Goal: Information Seeking & Learning: Learn about a topic

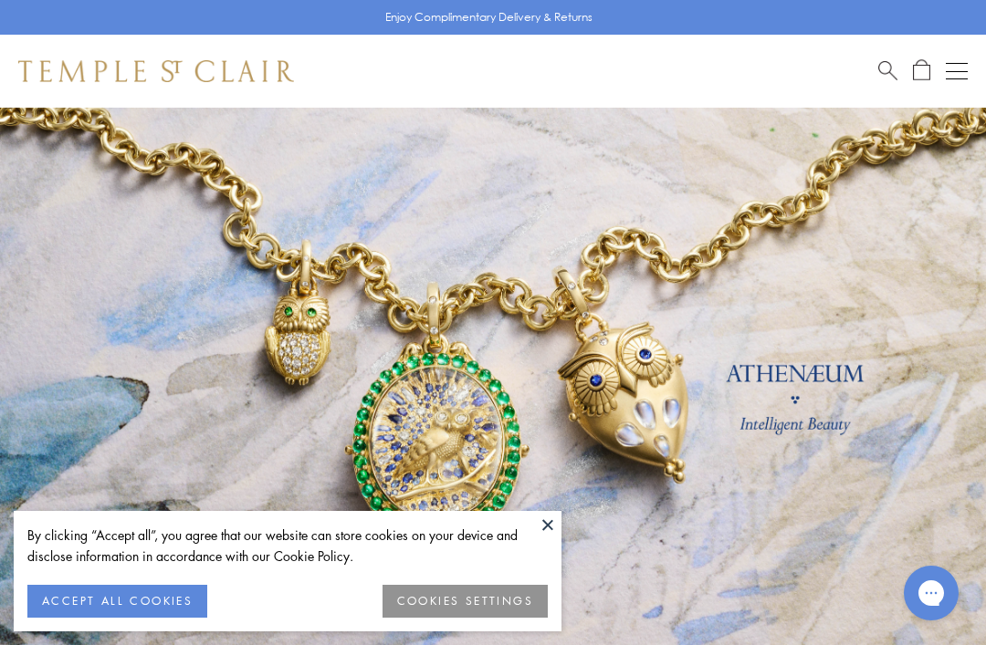
click at [551, 536] on button at bounding box center [547, 524] width 27 height 27
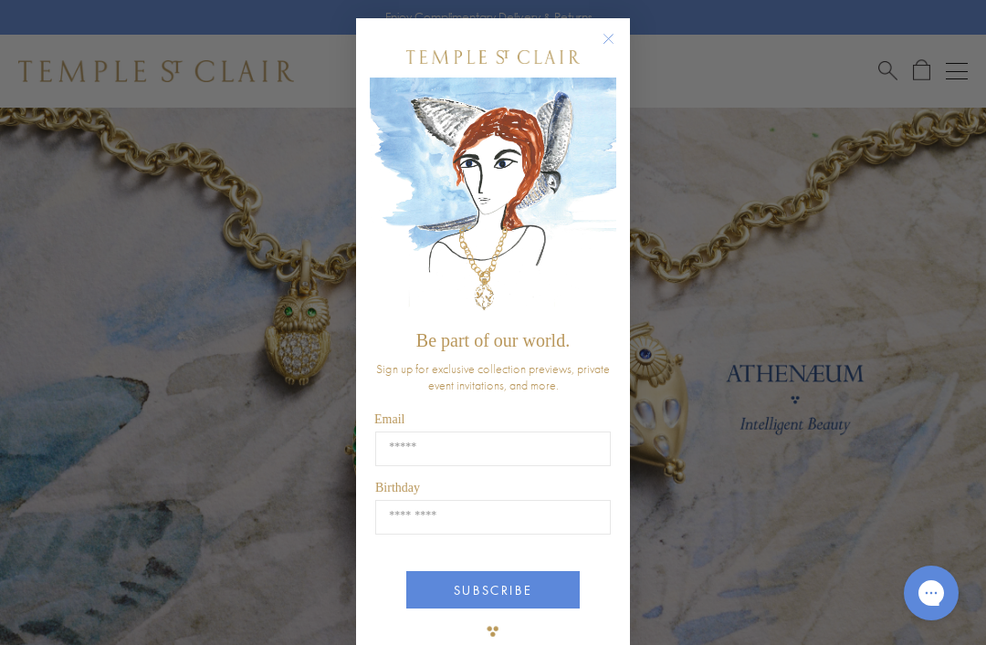
click at [623, 32] on form "Be part of our world. Sign up for exclusive collection previews, private event …" at bounding box center [493, 343] width 274 height 650
click at [610, 44] on circle "Close dialog" at bounding box center [609, 39] width 22 height 22
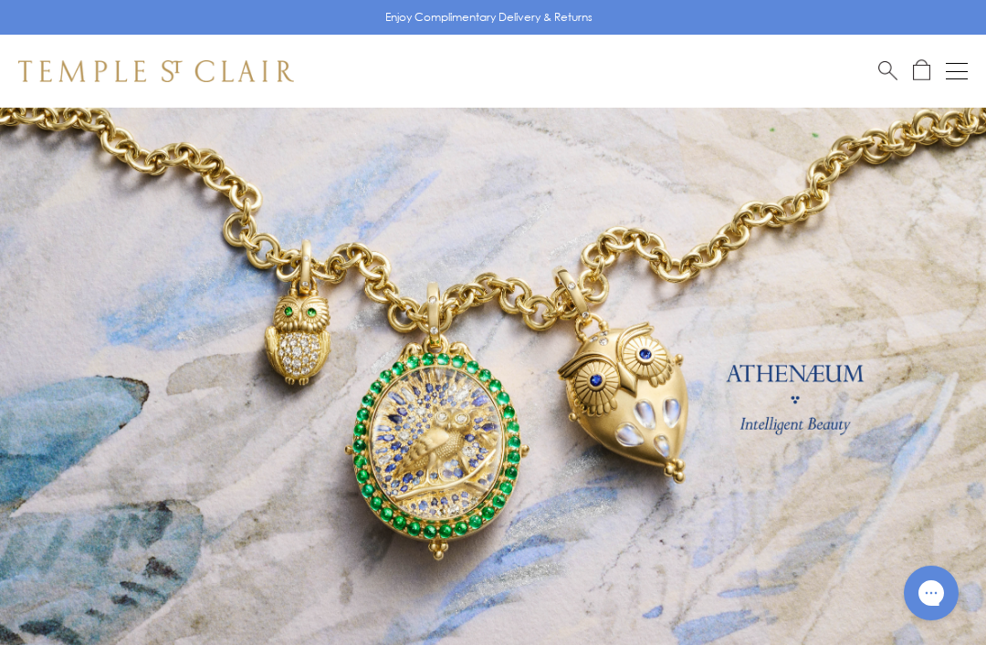
click at [951, 69] on button "Open navigation" at bounding box center [957, 71] width 22 height 22
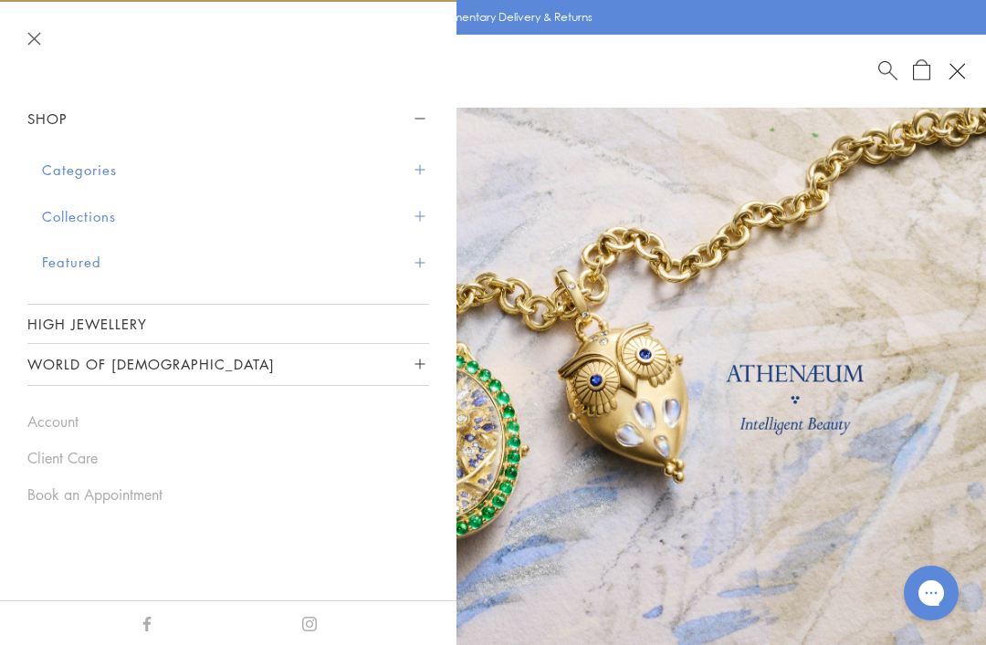
click at [110, 171] on button "Categories" at bounding box center [235, 170] width 387 height 47
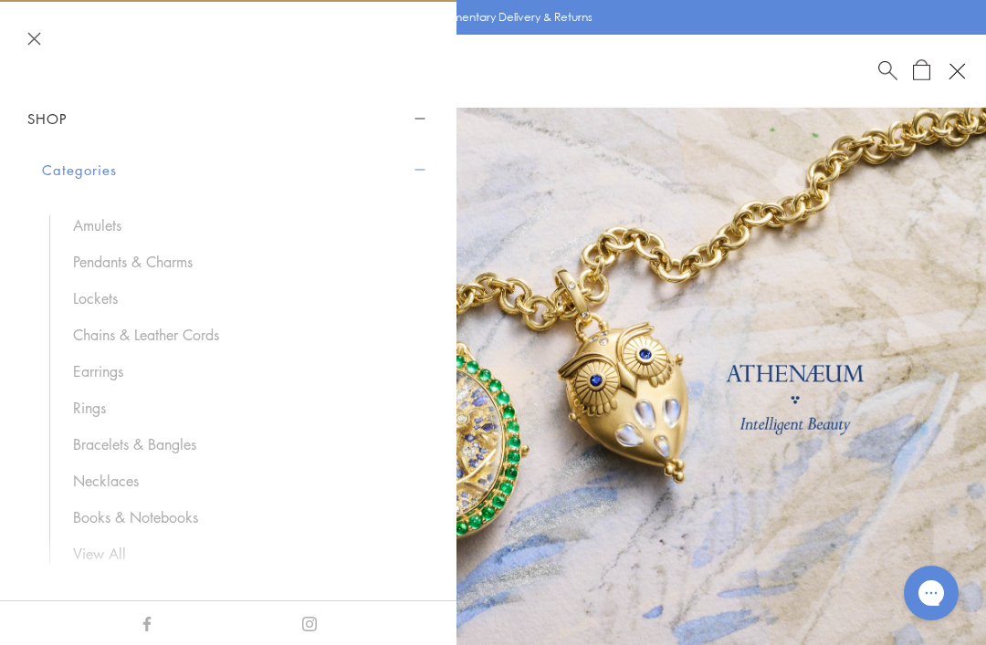
click at [204, 327] on link "Chains & Leather Cords" at bounding box center [242, 335] width 338 height 20
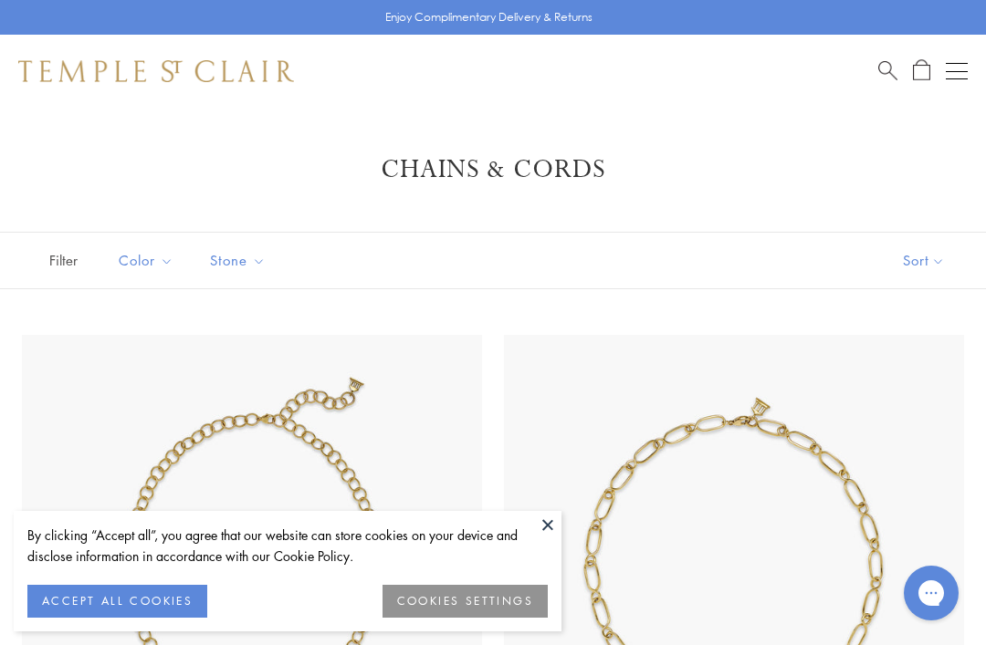
click at [558, 530] on button at bounding box center [547, 524] width 27 height 27
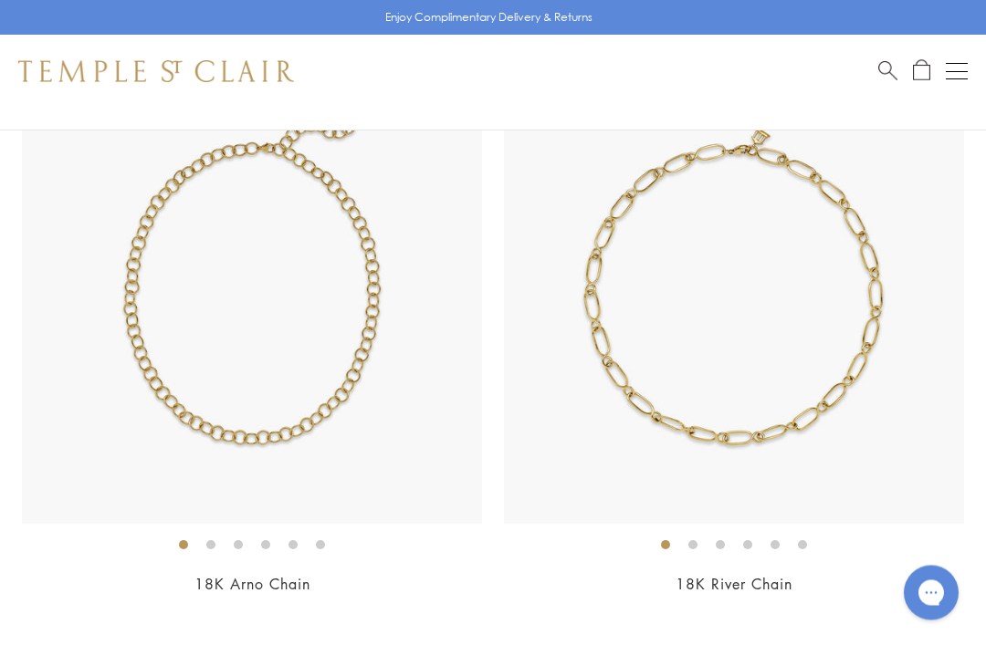
scroll to position [260, 0]
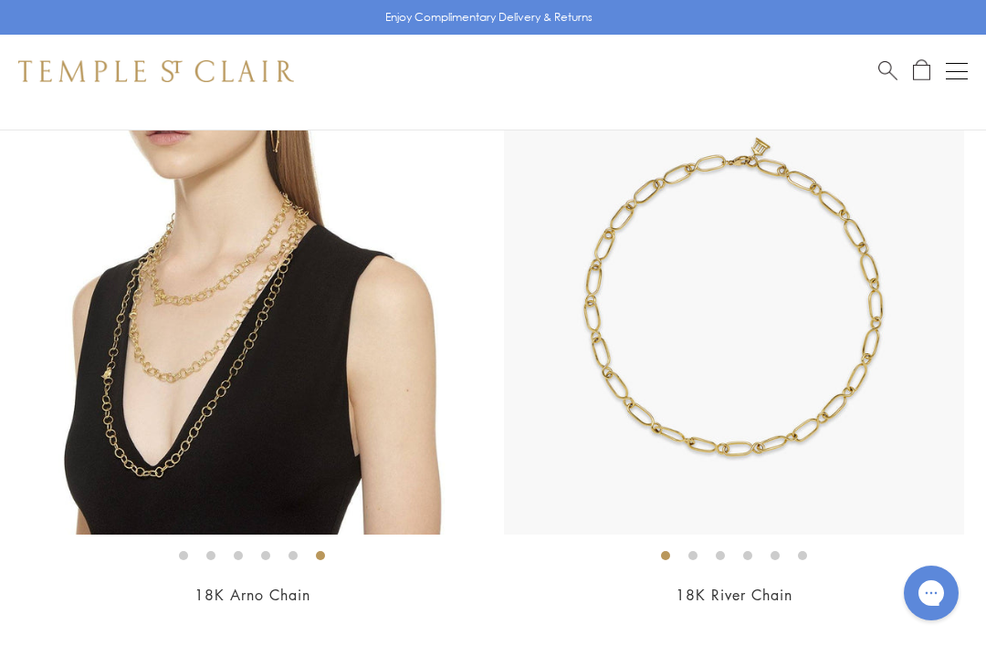
click at [333, 412] on img at bounding box center [252, 305] width 460 height 460
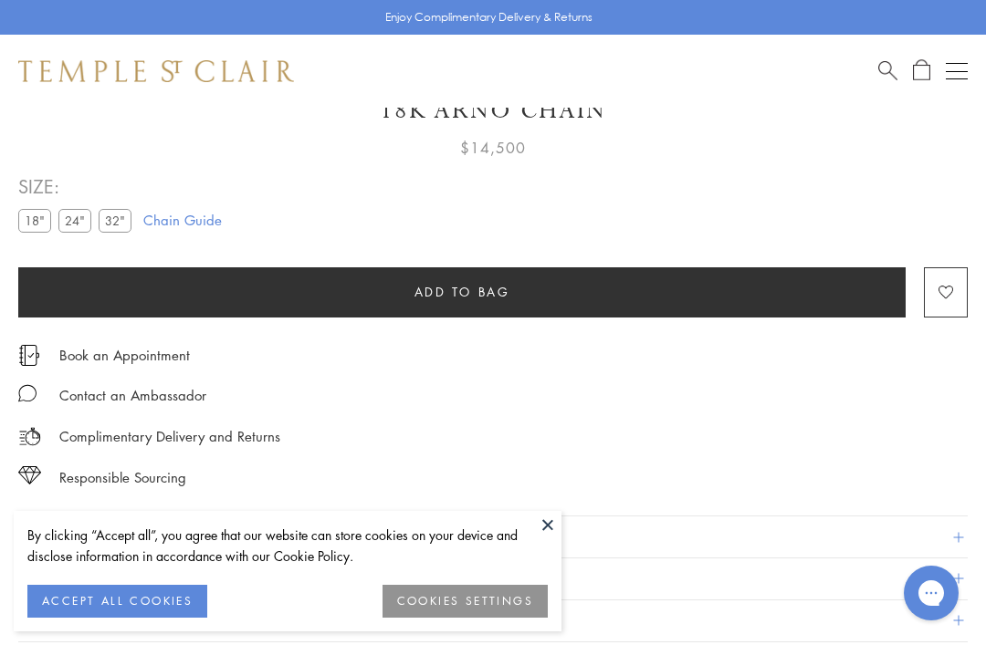
scroll to position [108, 0]
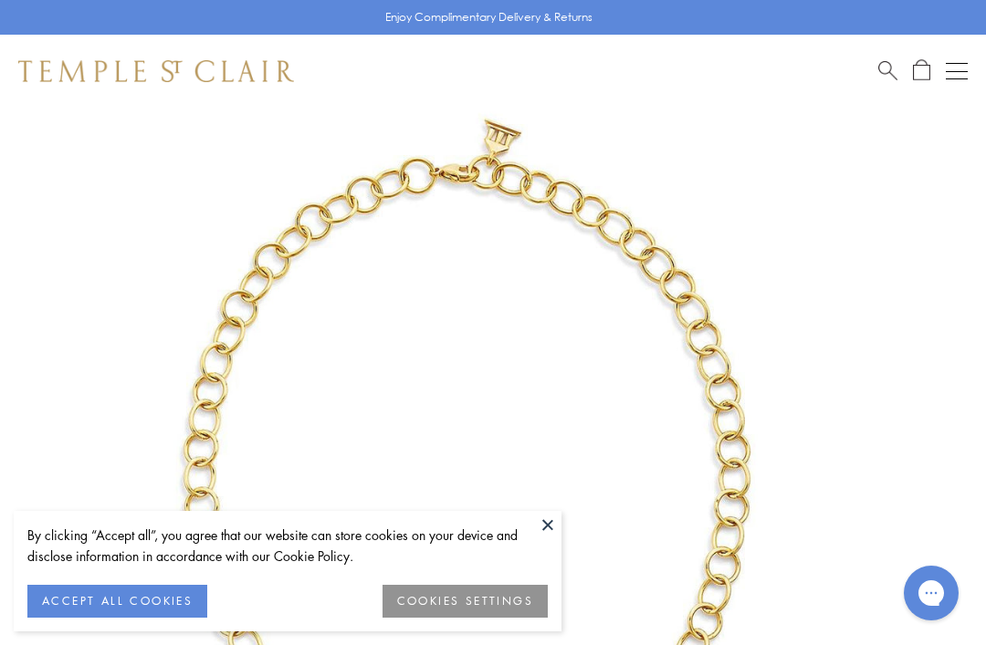
click at [558, 532] on button at bounding box center [547, 524] width 27 height 27
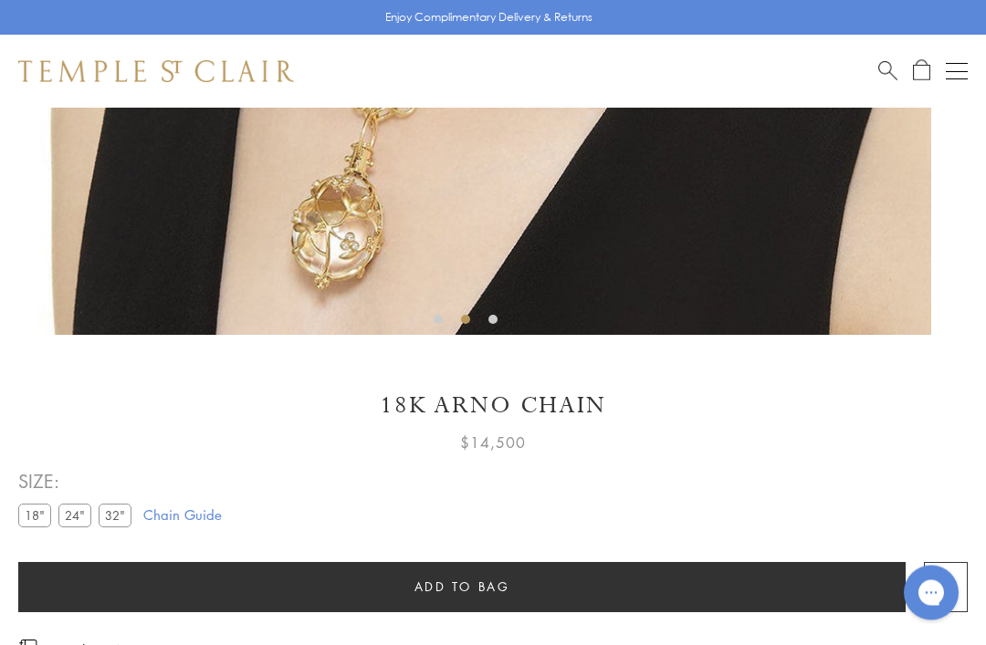
scroll to position [704, 0]
click at [119, 518] on label "32"" at bounding box center [115, 515] width 33 height 23
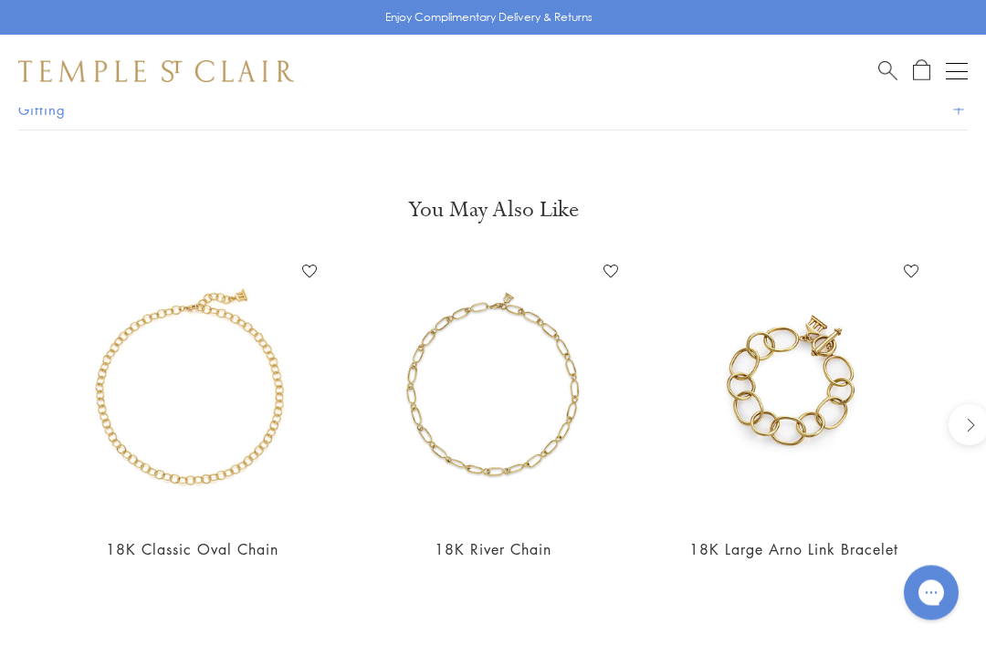
scroll to position [1511, 0]
click at [236, 446] on img at bounding box center [192, 388] width 264 height 264
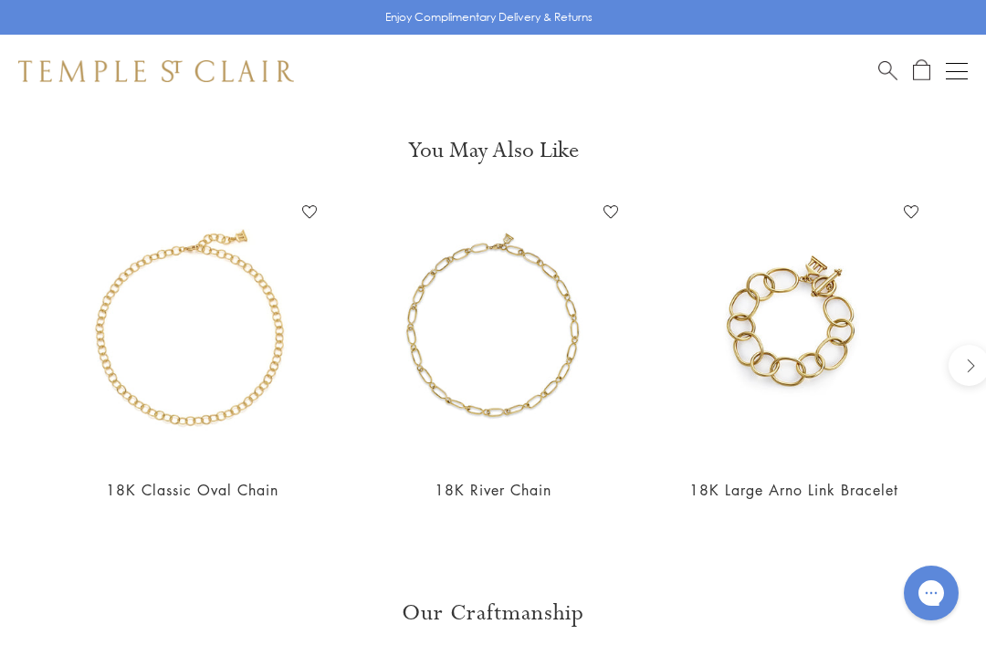
scroll to position [1601, 0]
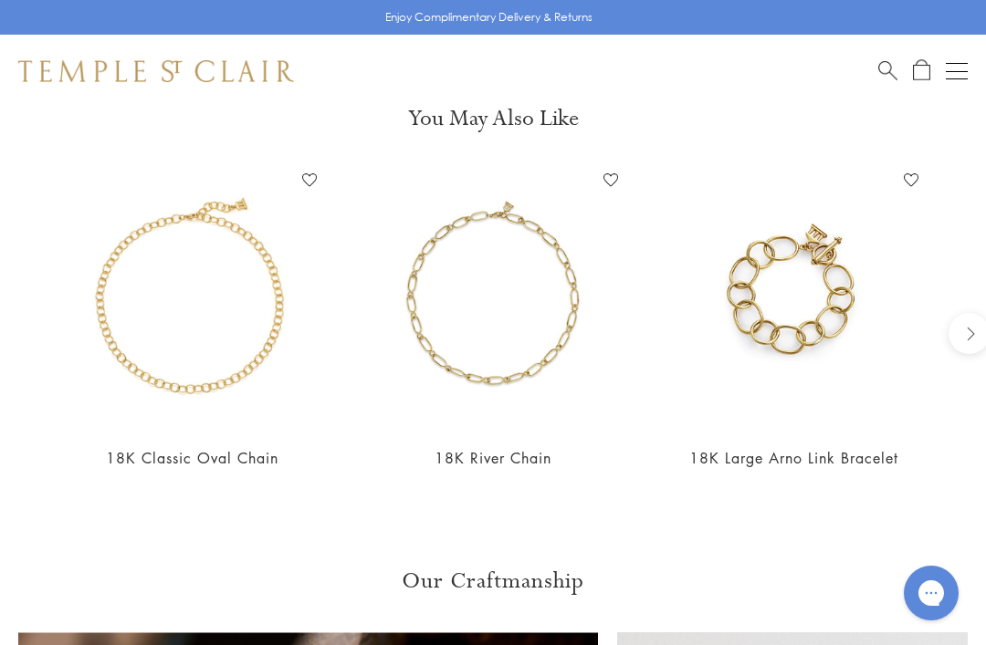
click at [809, 335] on img at bounding box center [794, 297] width 264 height 264
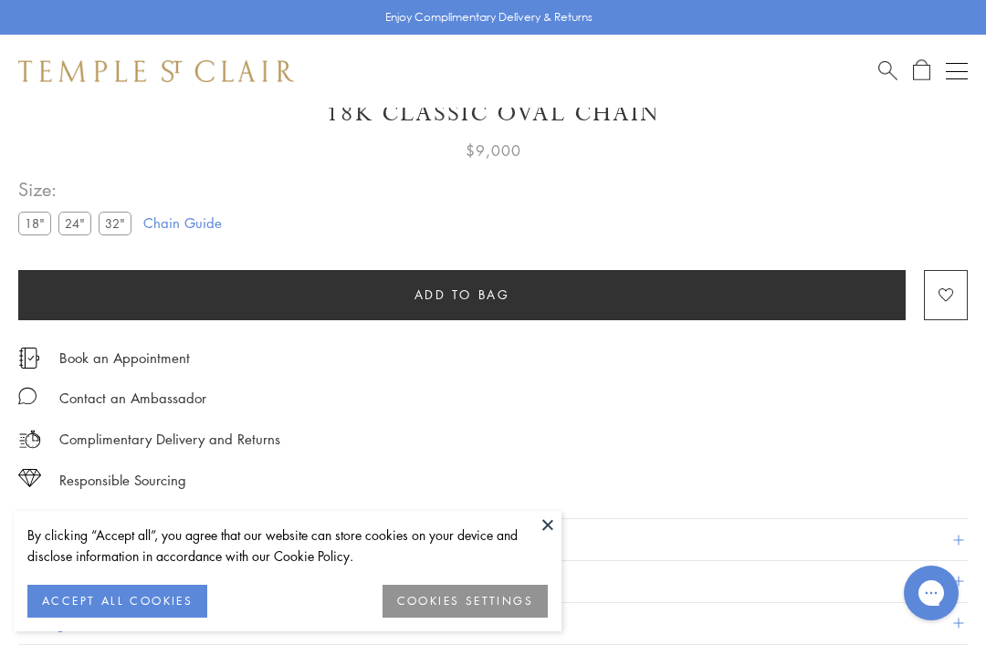
scroll to position [108, 0]
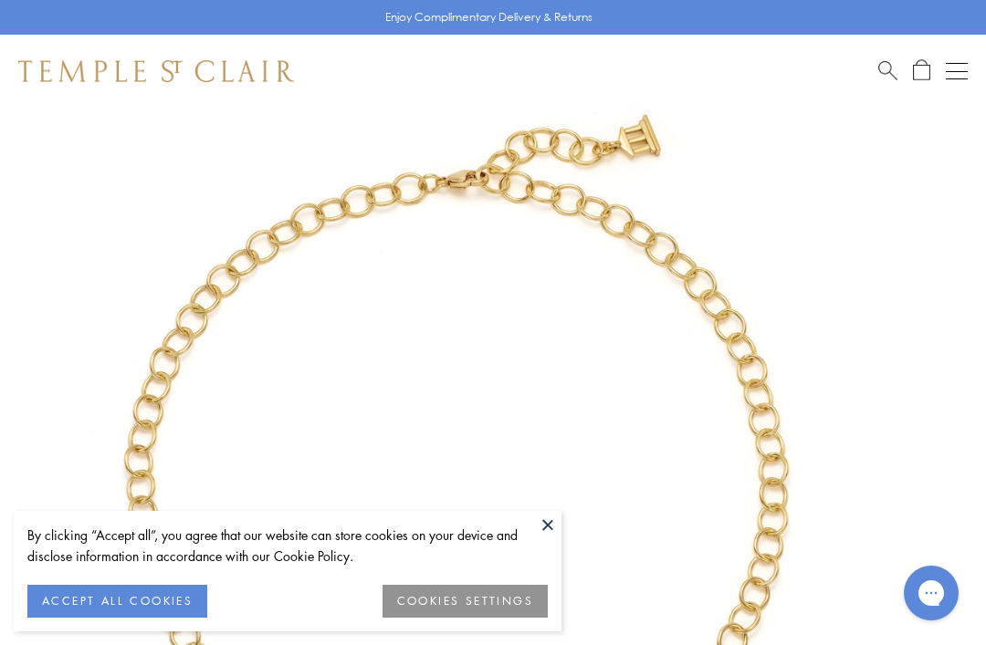
click at [552, 526] on button at bounding box center [547, 524] width 27 height 27
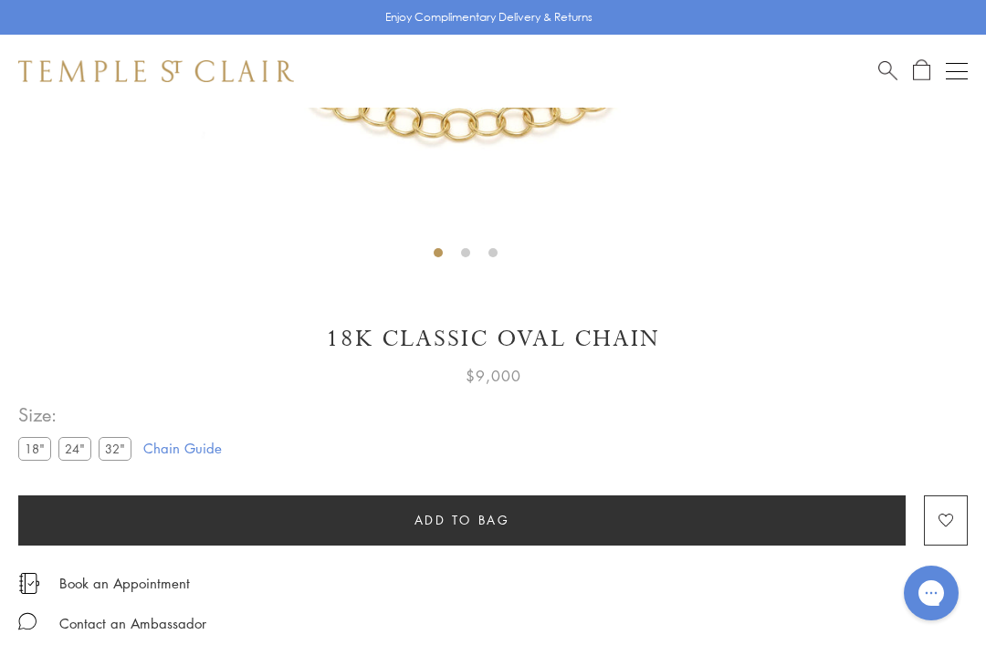
scroll to position [772, 0]
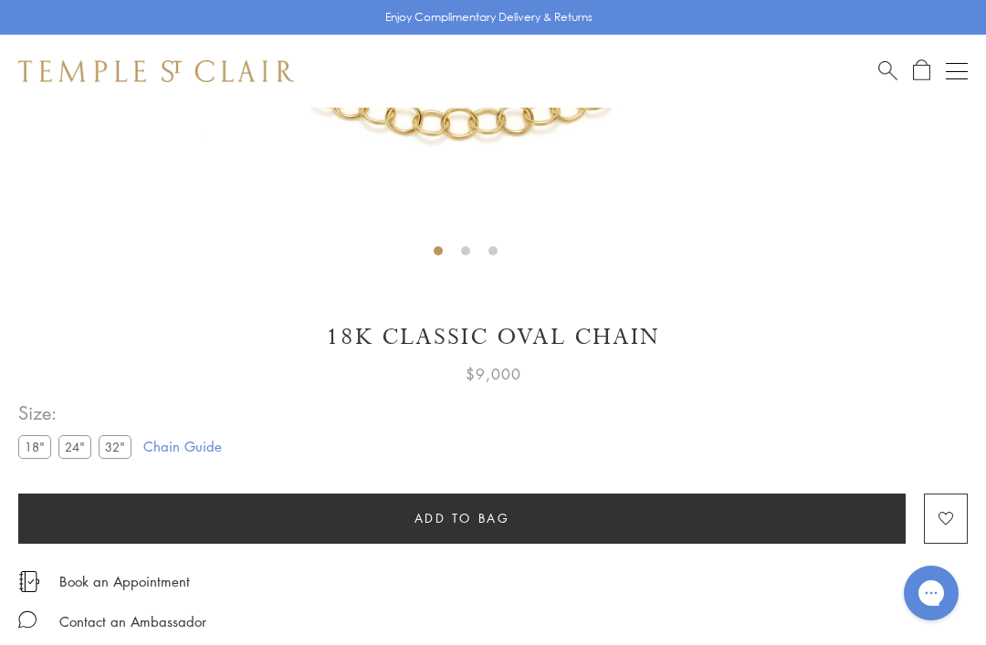
click at [45, 448] on label "18"" at bounding box center [34, 446] width 33 height 23
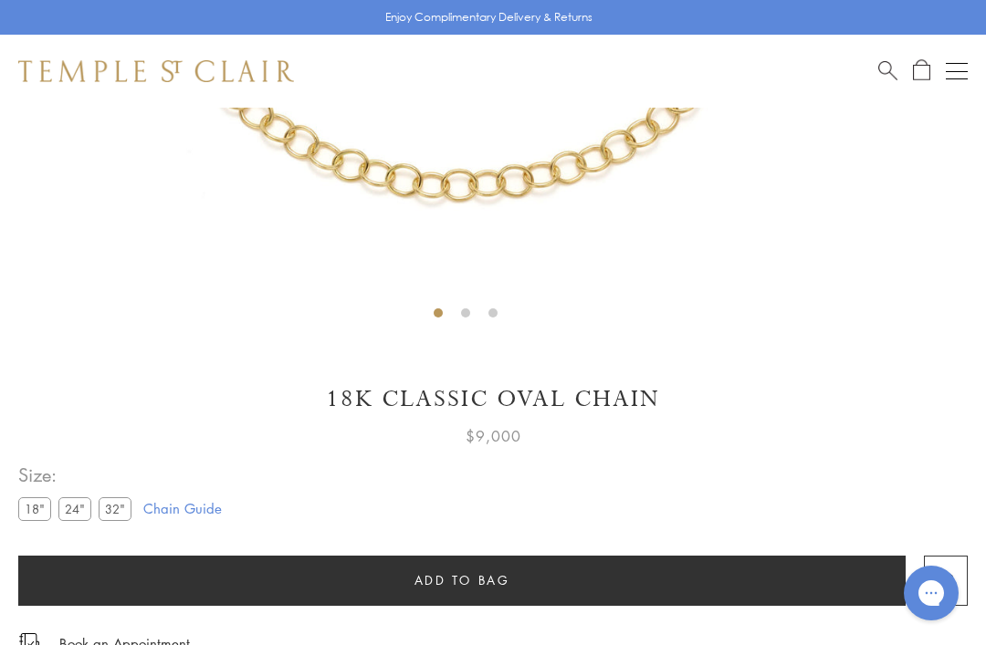
scroll to position [712, 0]
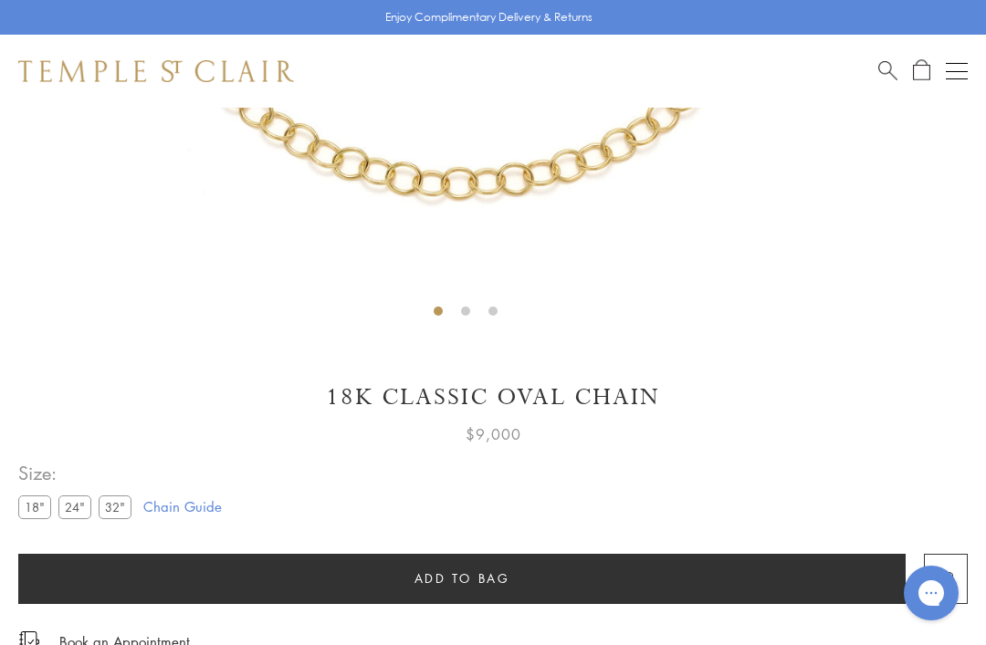
click at [89, 507] on label "24"" at bounding box center [74, 507] width 33 height 23
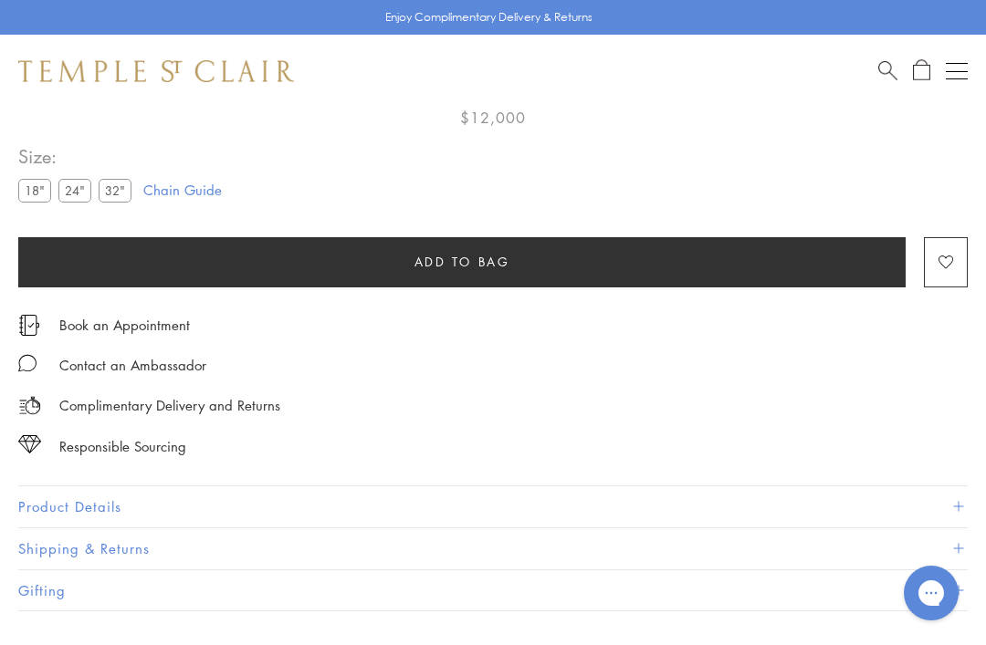
scroll to position [1026, 0]
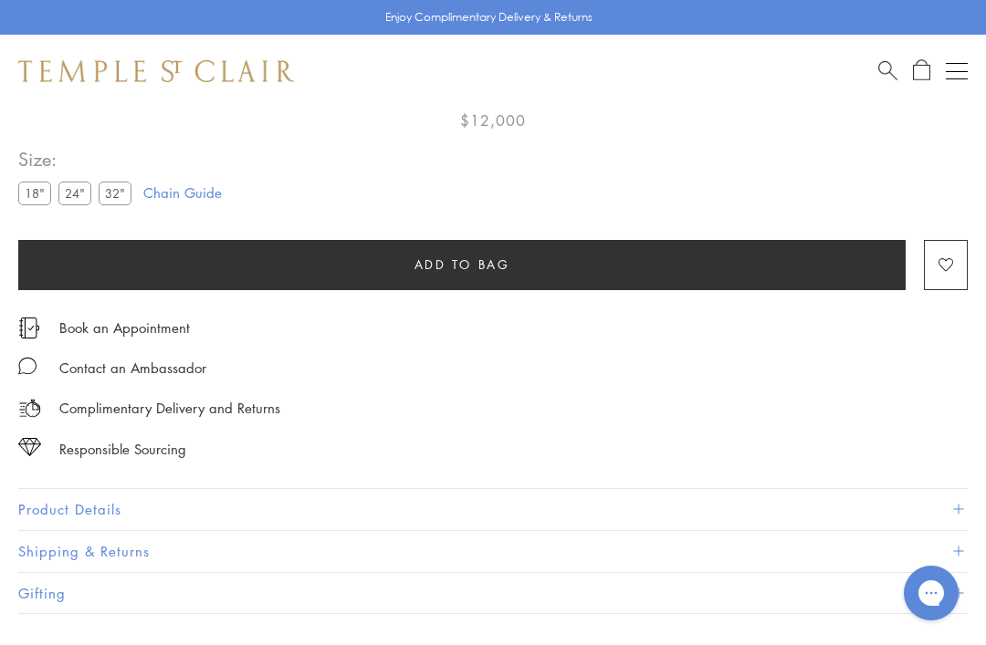
click at [123, 185] on label "32"" at bounding box center [115, 193] width 33 height 23
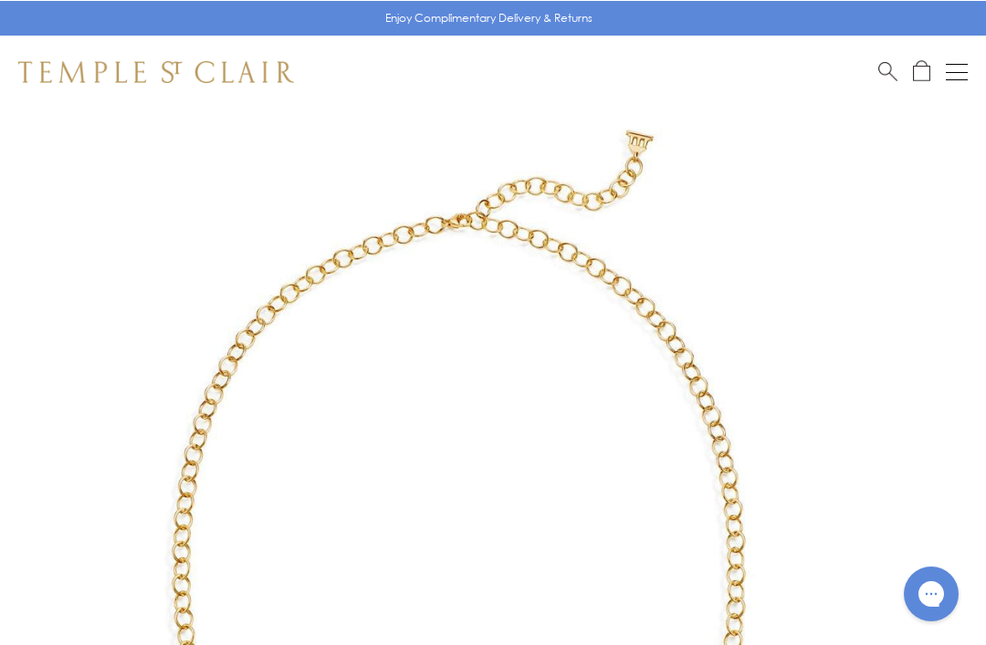
scroll to position [1085, 0]
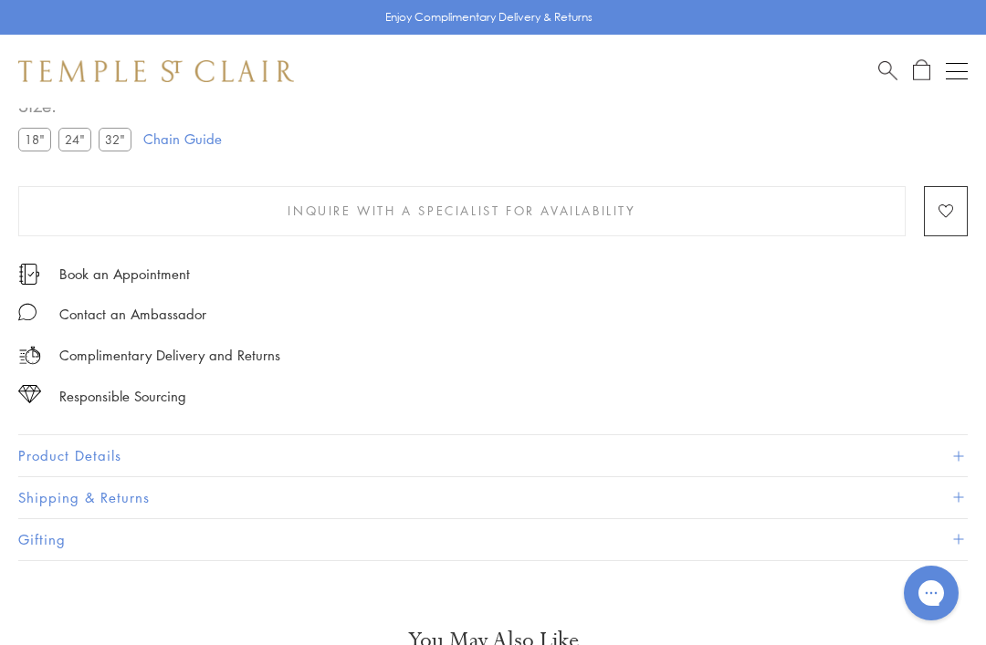
scroll to position [712, 0]
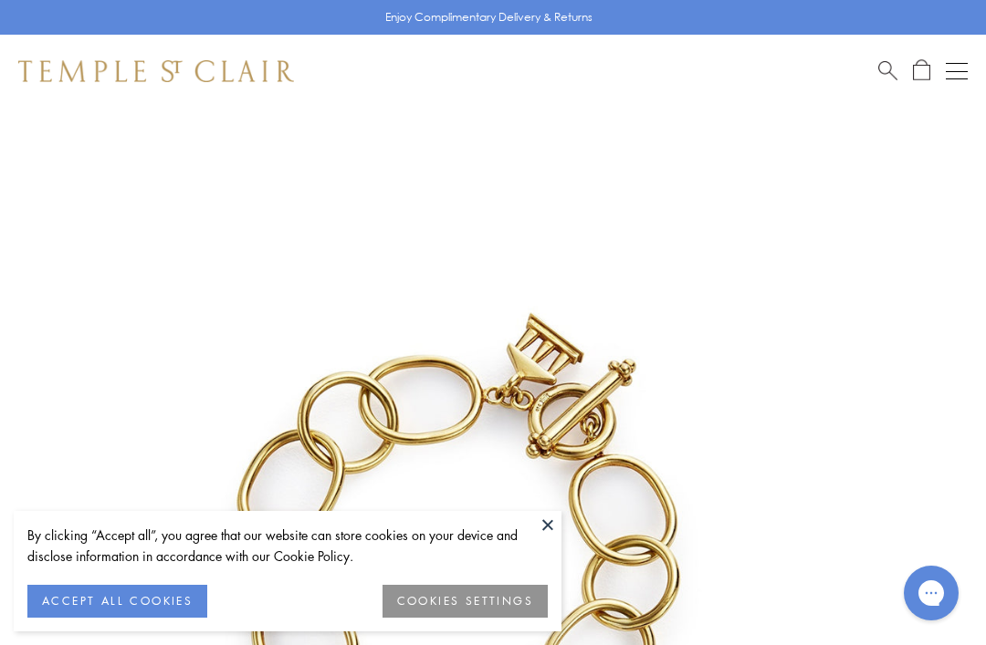
click at [550, 519] on button at bounding box center [547, 524] width 27 height 27
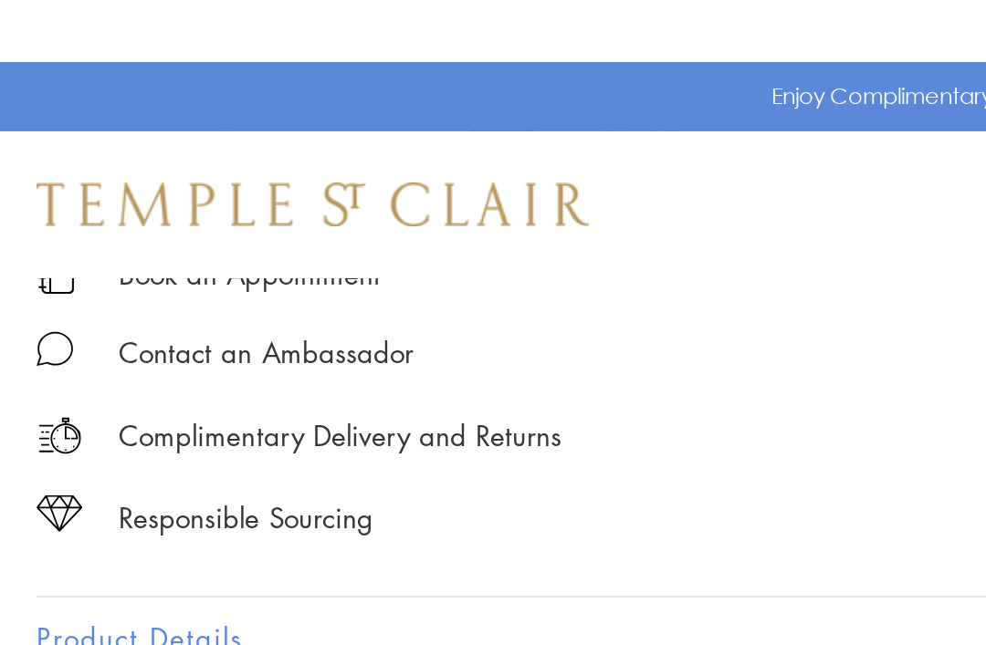
scroll to position [943, 0]
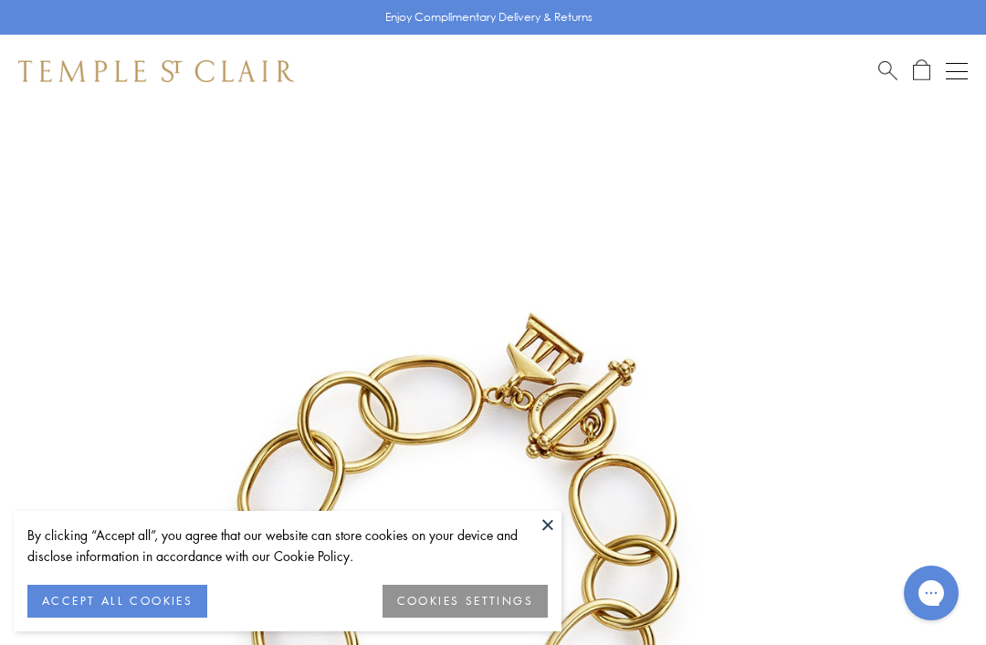
click at [960, 62] on button "Open navigation" at bounding box center [957, 71] width 22 height 22
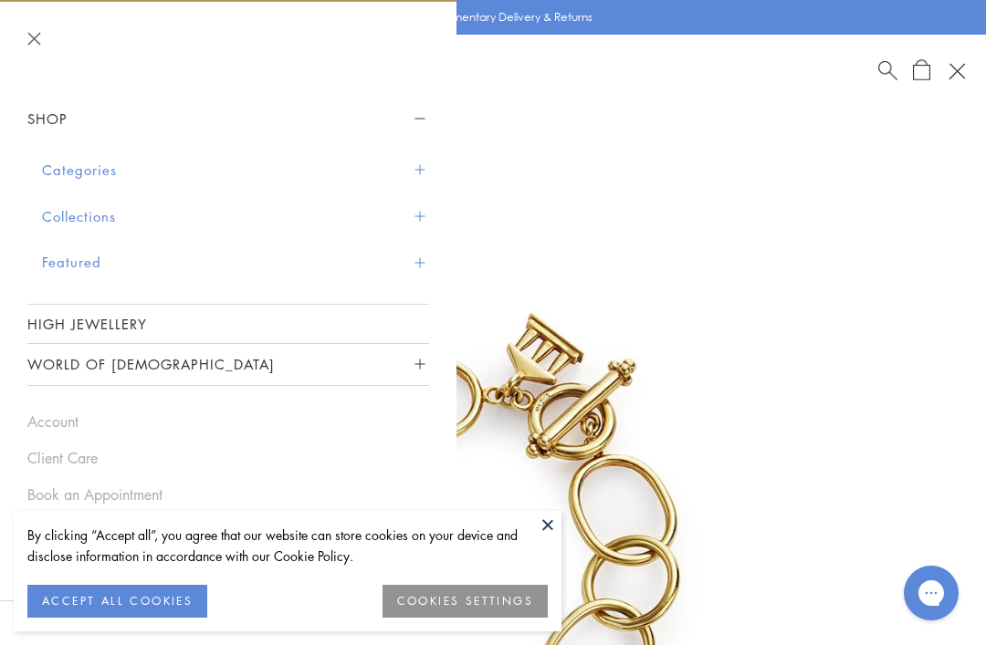
click at [556, 524] on button at bounding box center [547, 524] width 27 height 27
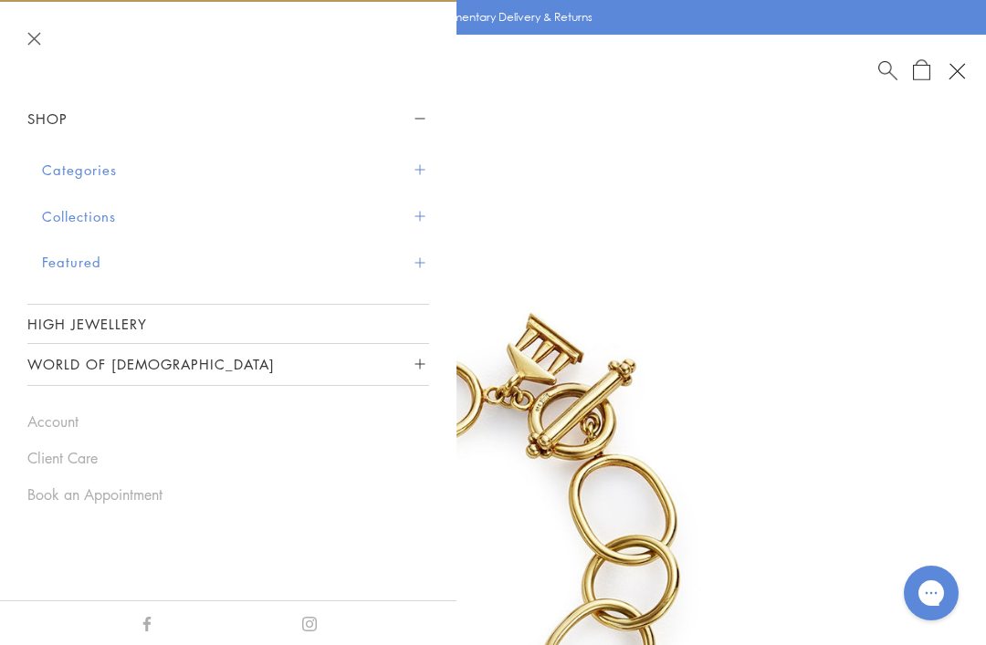
click at [421, 171] on span "Sidebar navigation" at bounding box center [419, 170] width 10 height 10
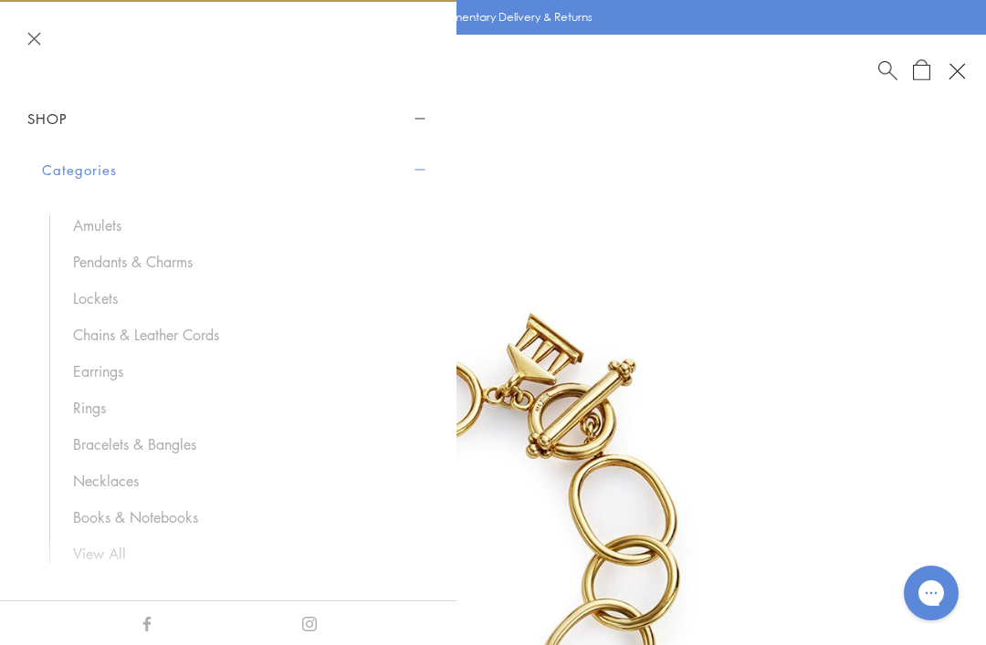
click at [187, 266] on link "Pendants & Charms" at bounding box center [242, 262] width 338 height 20
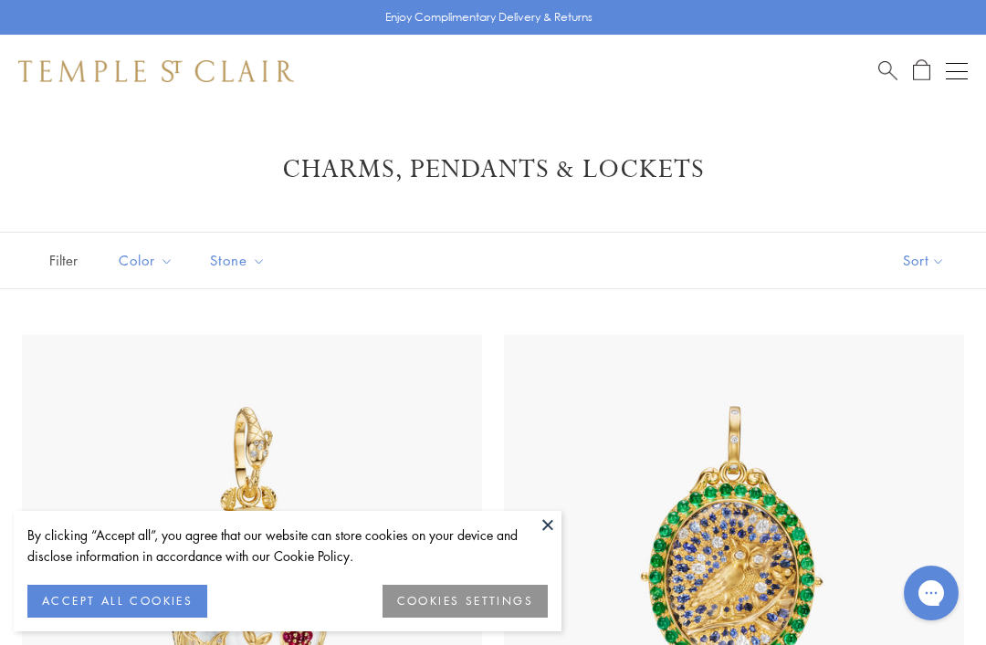
click at [547, 525] on button at bounding box center [547, 524] width 27 height 27
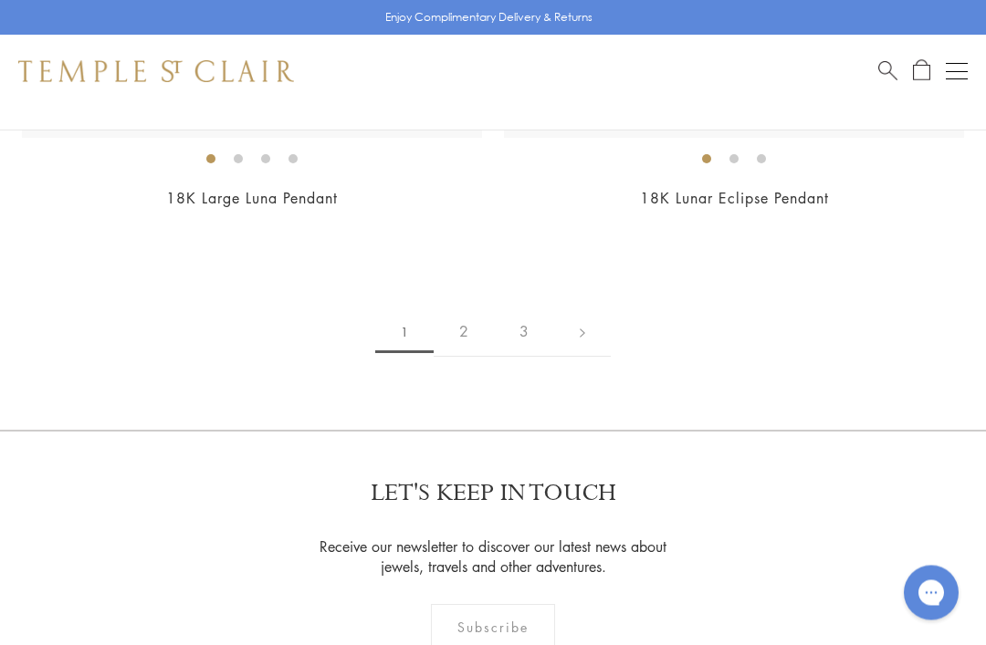
scroll to position [19291, 0]
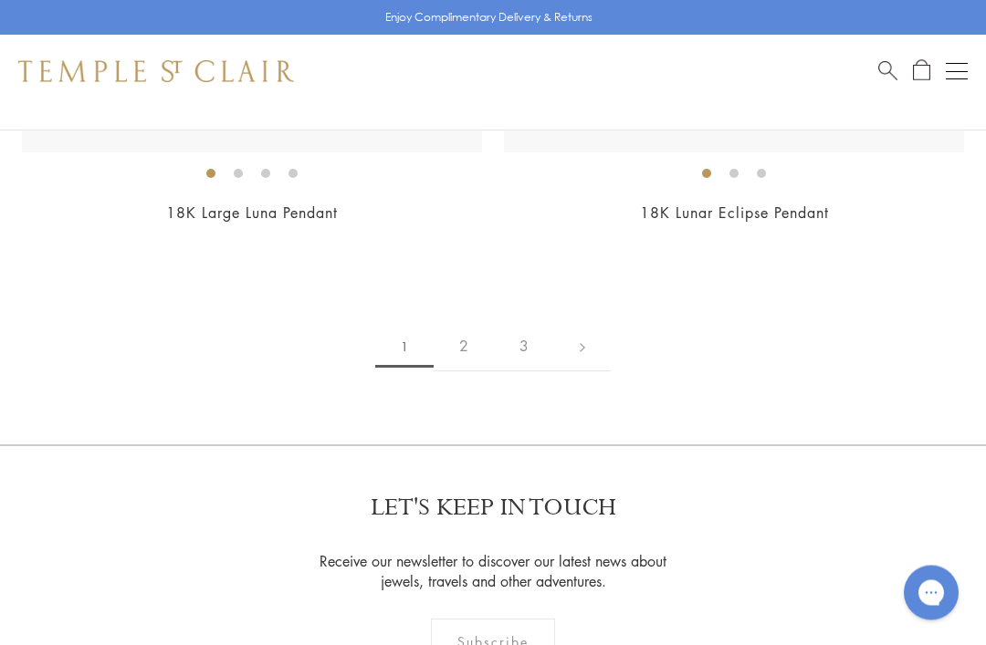
click at [460, 322] on link "2" at bounding box center [464, 347] width 60 height 50
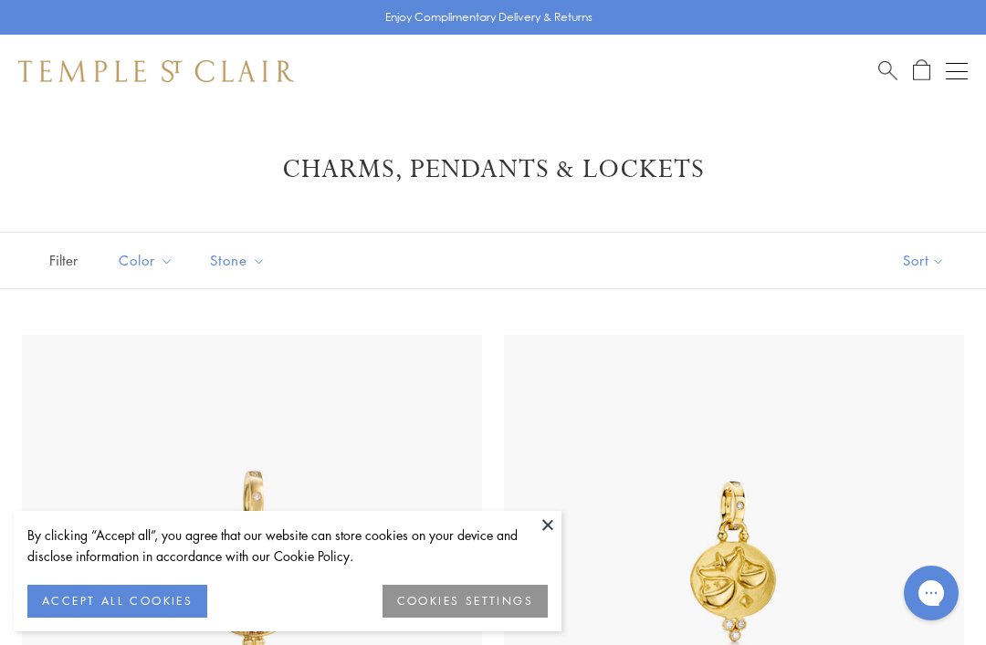
click at [555, 524] on button at bounding box center [547, 524] width 27 height 27
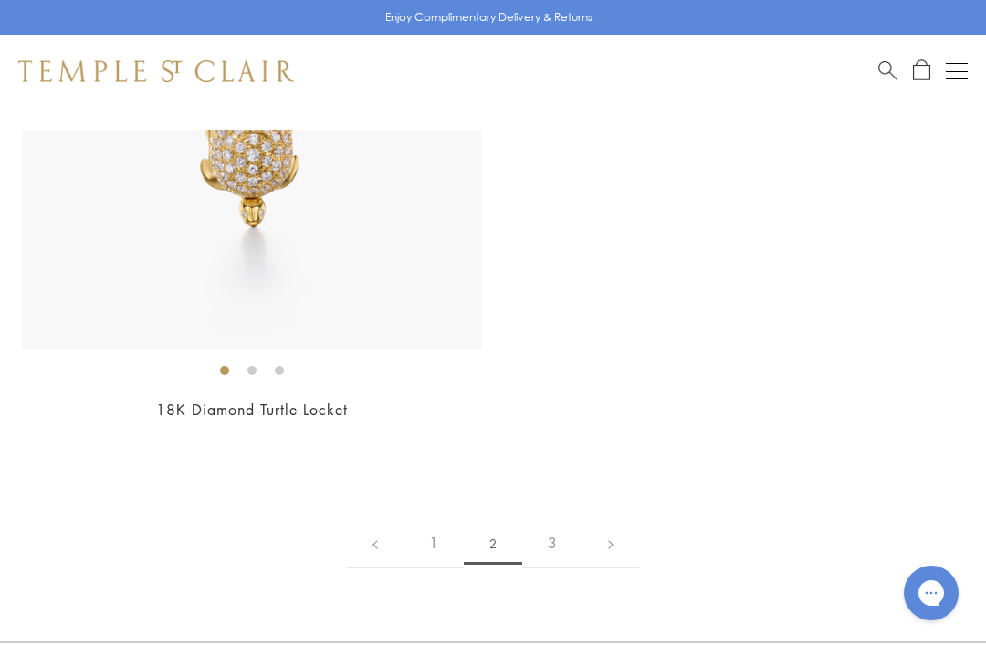
scroll to position [17289, 0]
click at [551, 519] on link "3" at bounding box center [552, 544] width 60 height 50
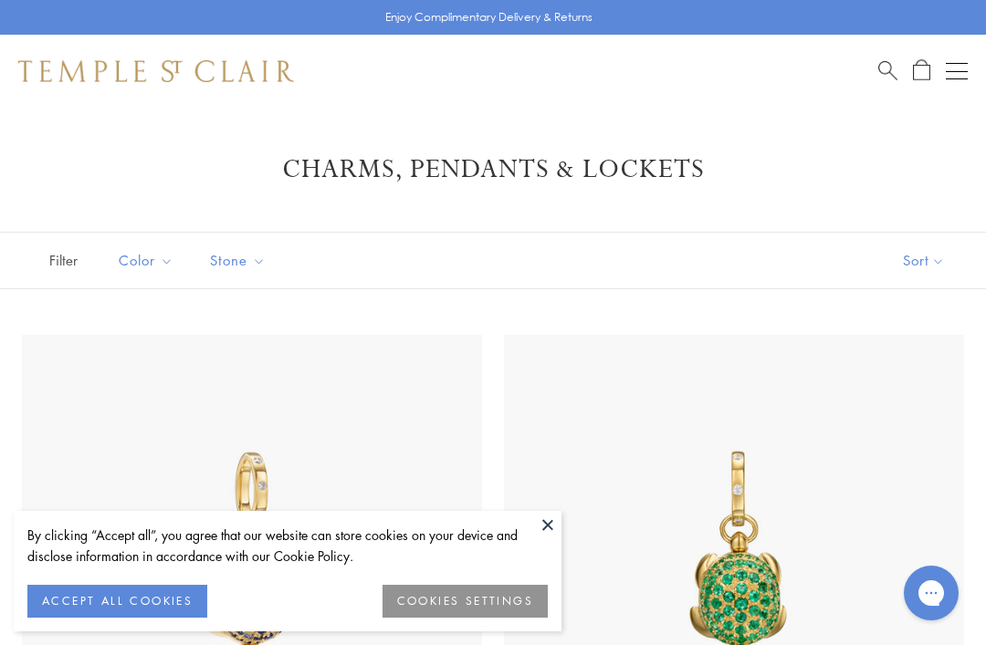
click at [558, 529] on button at bounding box center [547, 524] width 27 height 27
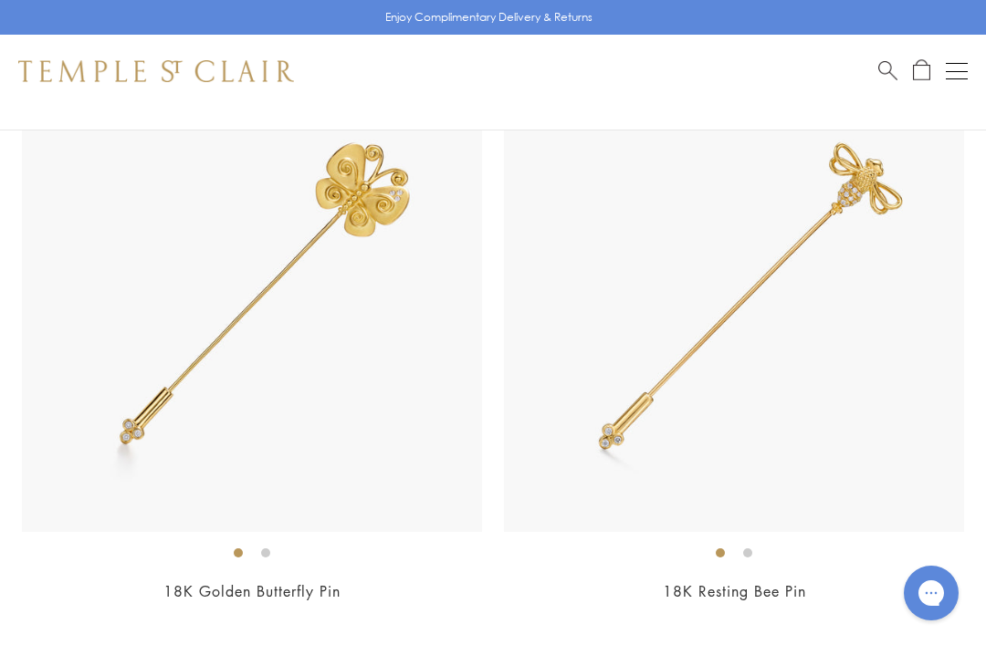
scroll to position [2045, 0]
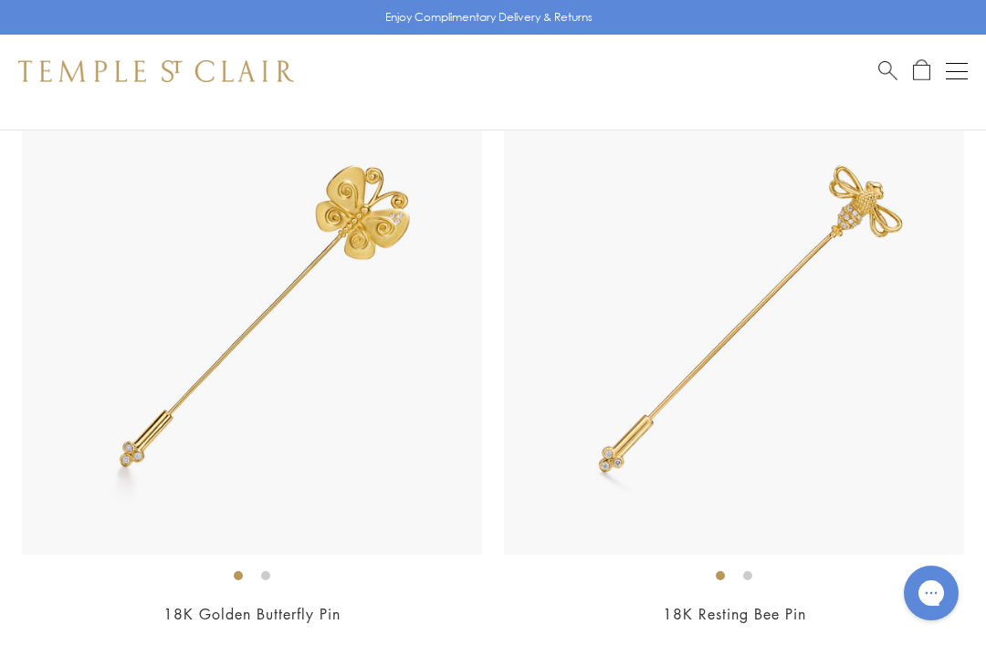
click at [959, 76] on button "Open navigation" at bounding box center [957, 71] width 22 height 22
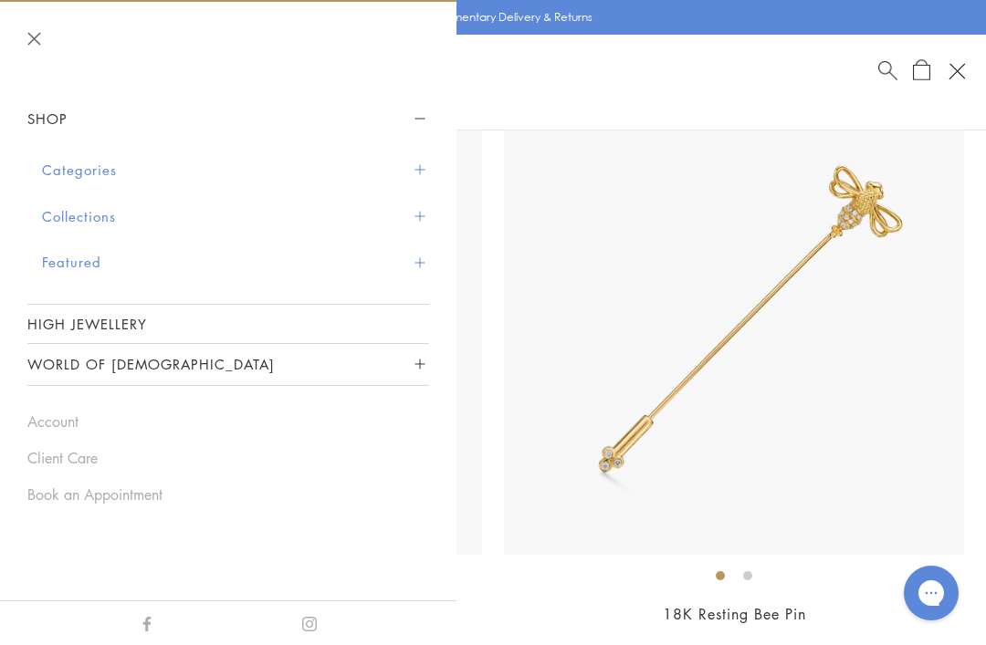
click at [422, 167] on span "Sidebar navigation" at bounding box center [419, 170] width 10 height 10
click at [114, 169] on button "Categories" at bounding box center [235, 170] width 387 height 47
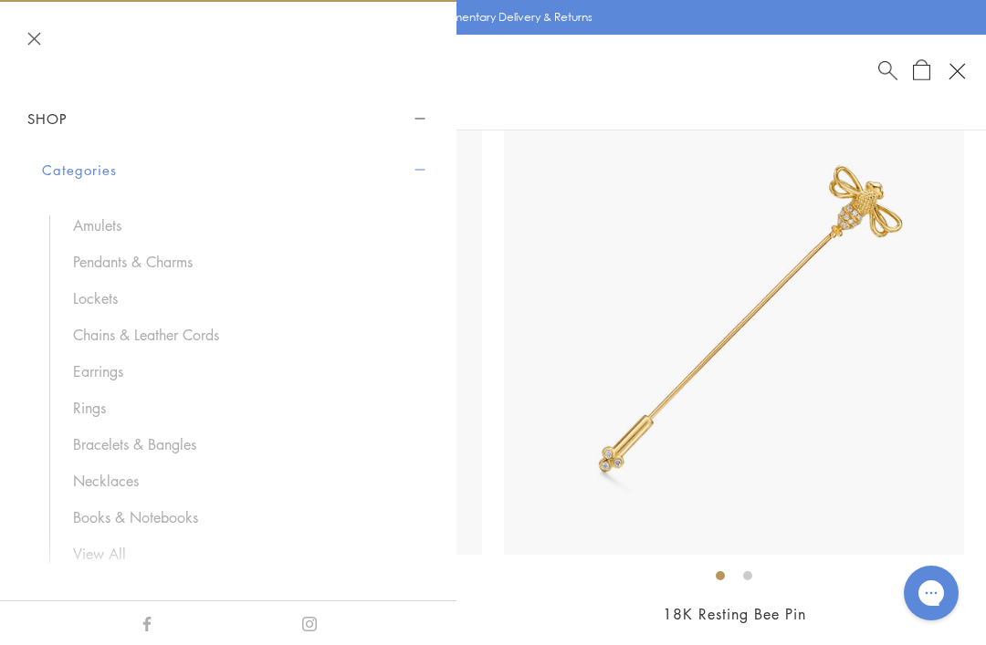
click at [165, 442] on link "Bracelets & Bangles" at bounding box center [242, 445] width 338 height 20
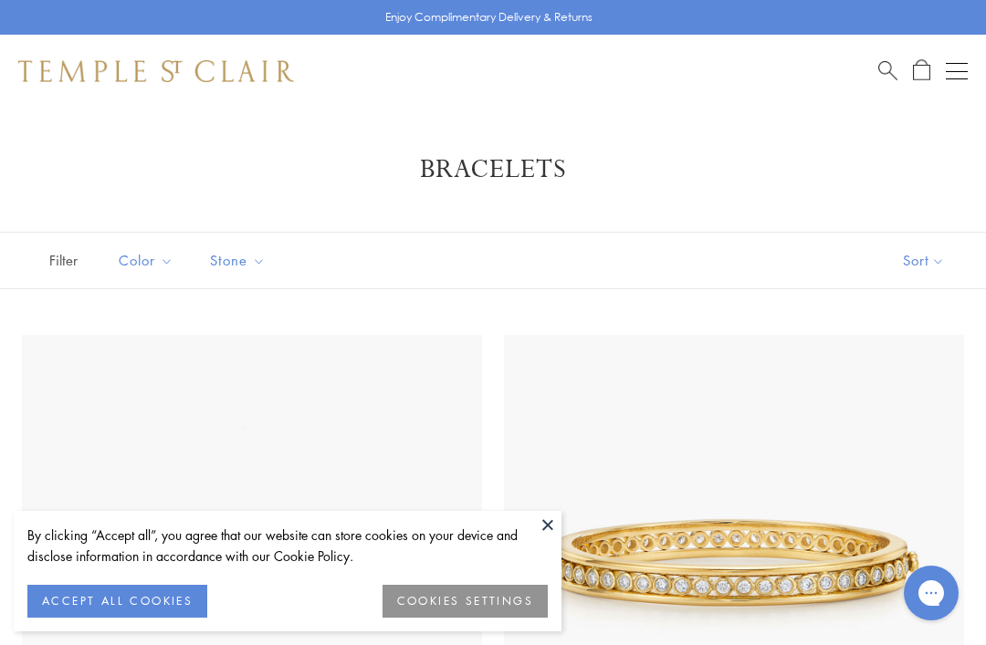
click at [552, 537] on button at bounding box center [547, 524] width 27 height 27
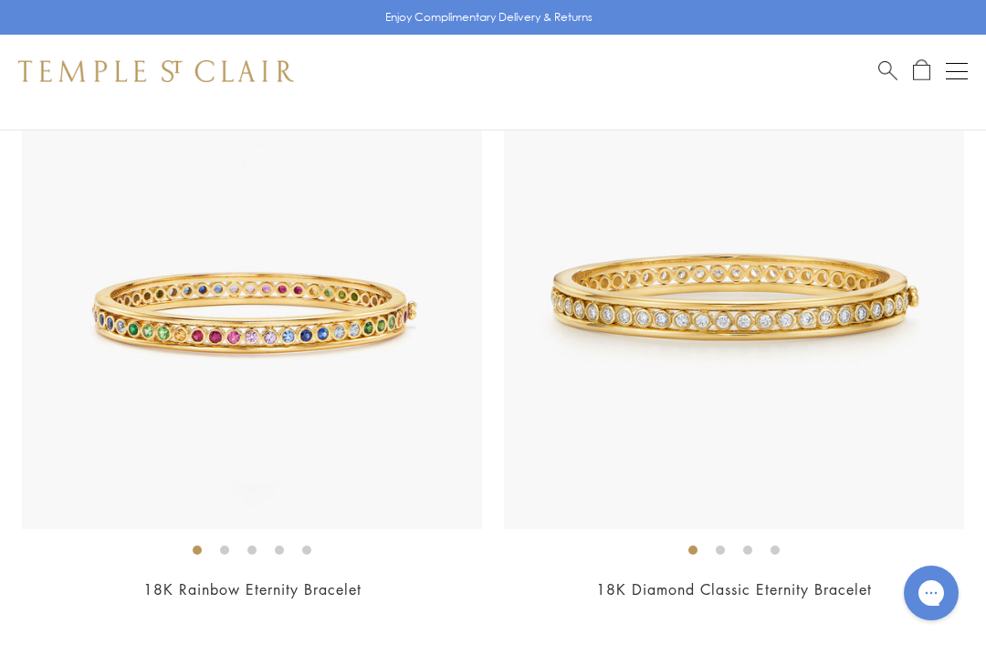
scroll to position [251, 0]
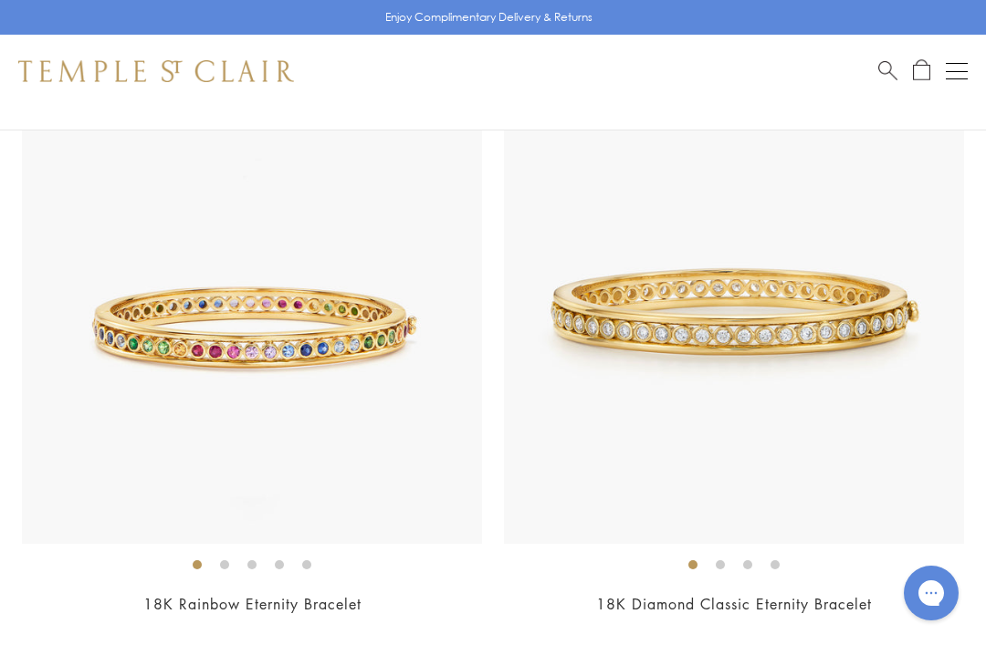
click at [876, 430] on img at bounding box center [734, 314] width 460 height 460
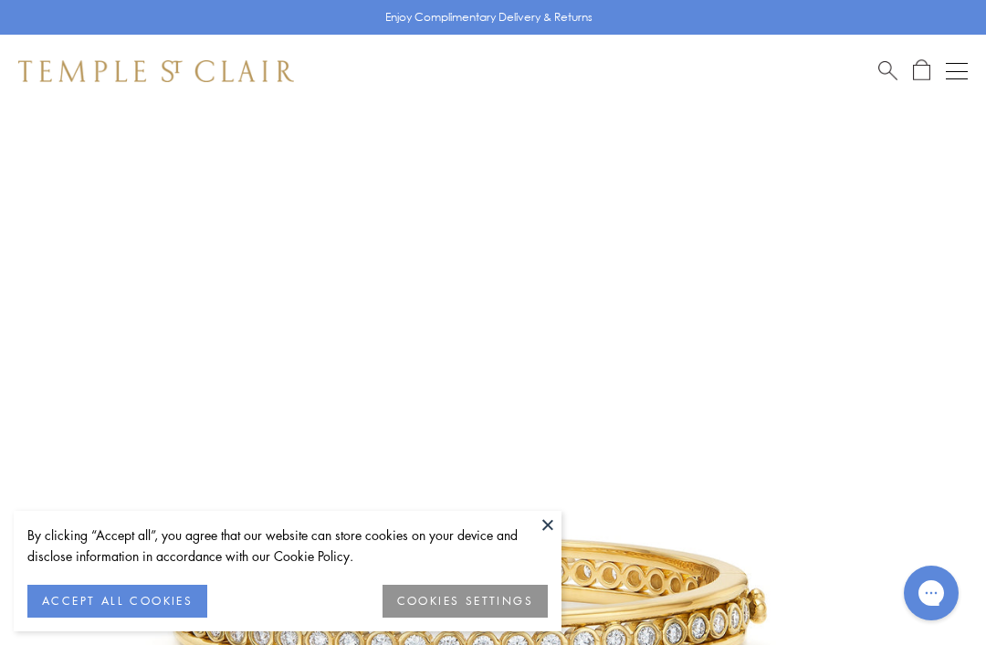
click at [551, 530] on button at bounding box center [547, 524] width 27 height 27
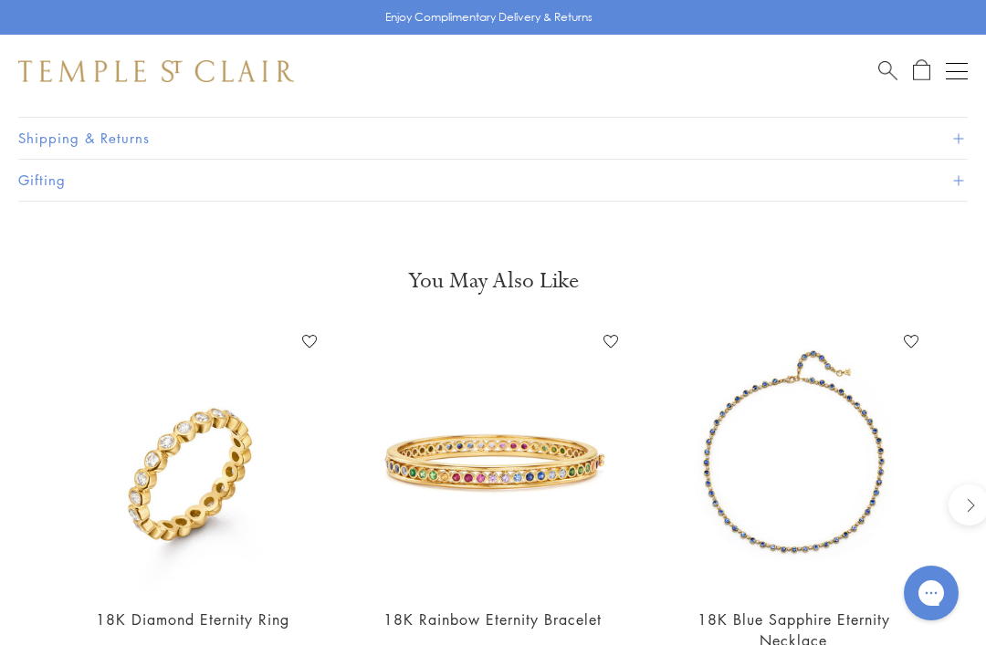
scroll to position [1351, 0]
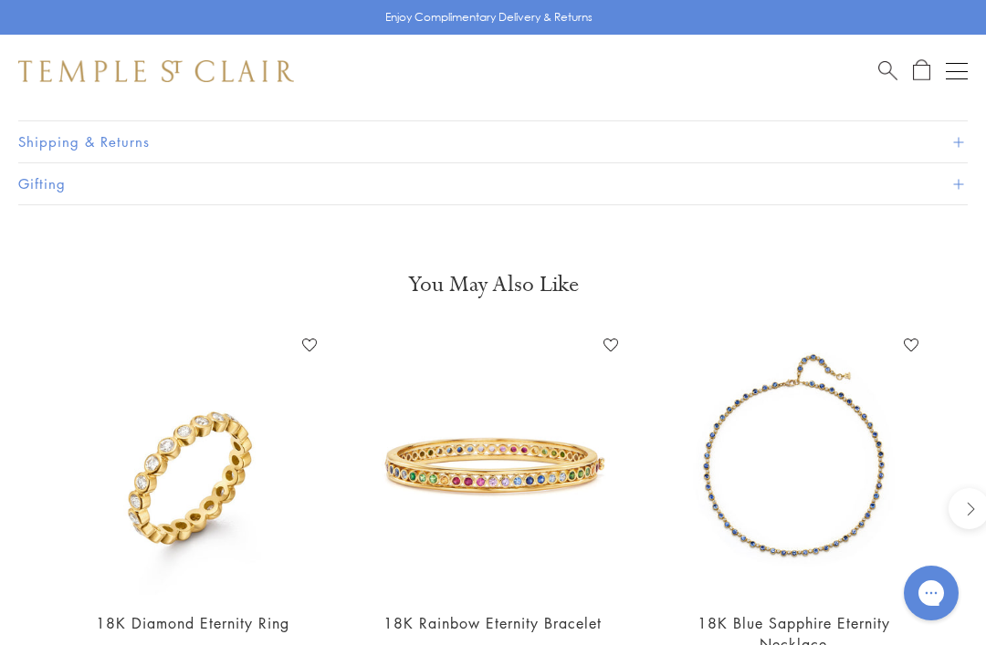
click at [960, 78] on button "Open navigation" at bounding box center [957, 71] width 22 height 22
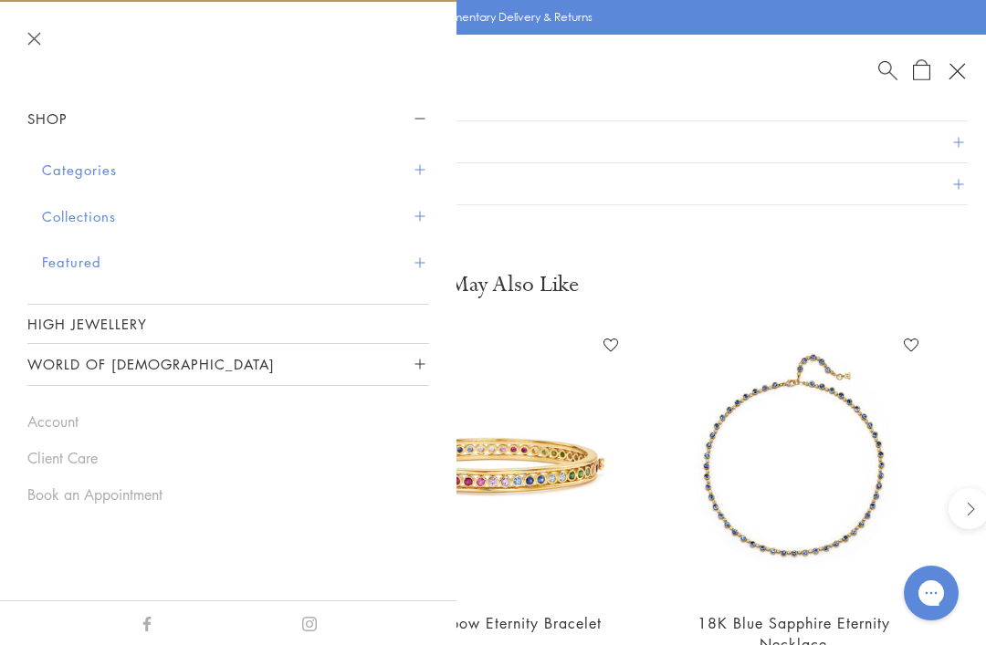
click at [427, 172] on button "Categories" at bounding box center [235, 170] width 387 height 47
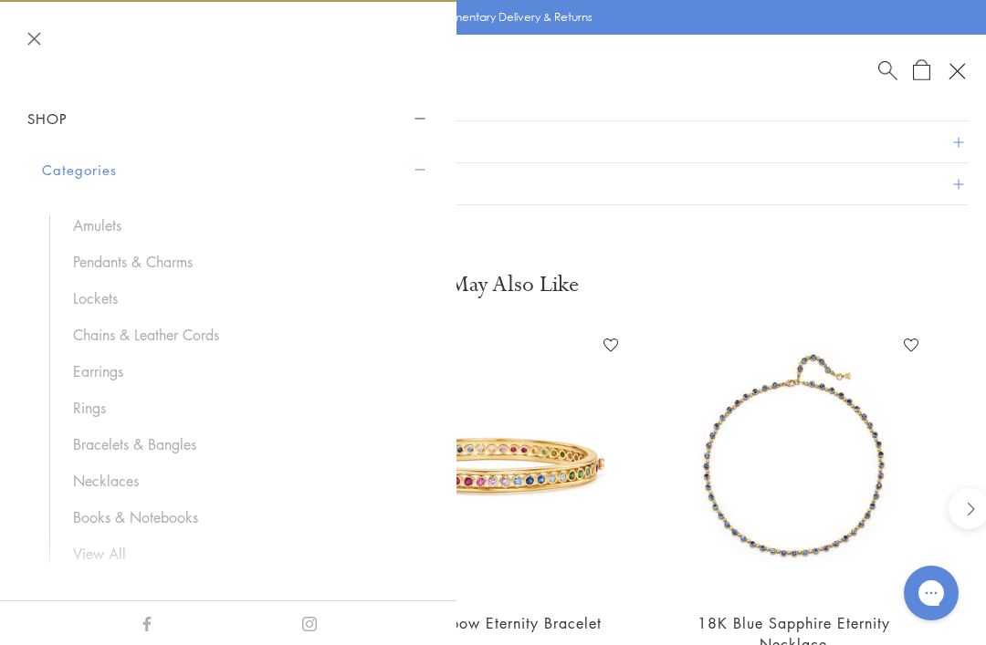
click at [98, 304] on link "Lockets" at bounding box center [242, 298] width 338 height 20
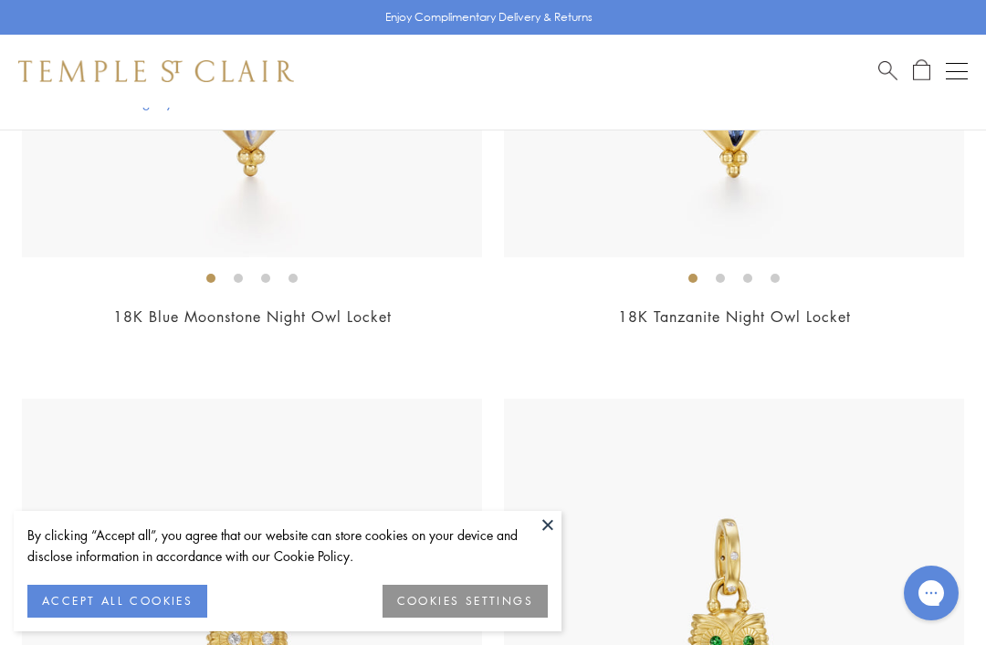
scroll to position [1138, 0]
